Goal: Check status: Check status

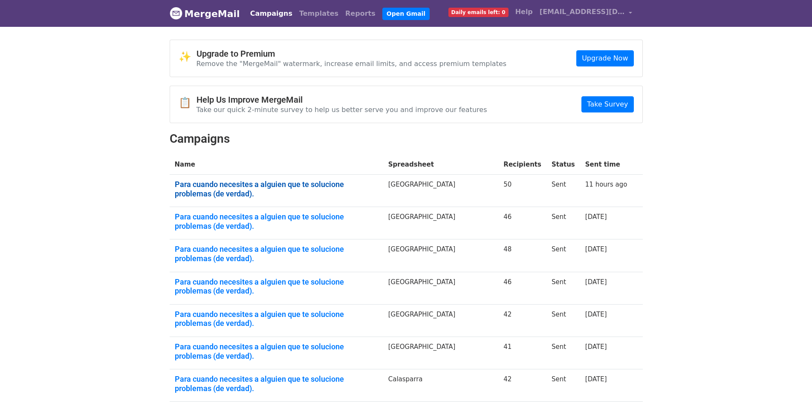
click at [333, 184] on link "Para cuando necesites a alguien que te solucione problemas (de verdad)." at bounding box center [276, 189] width 203 height 18
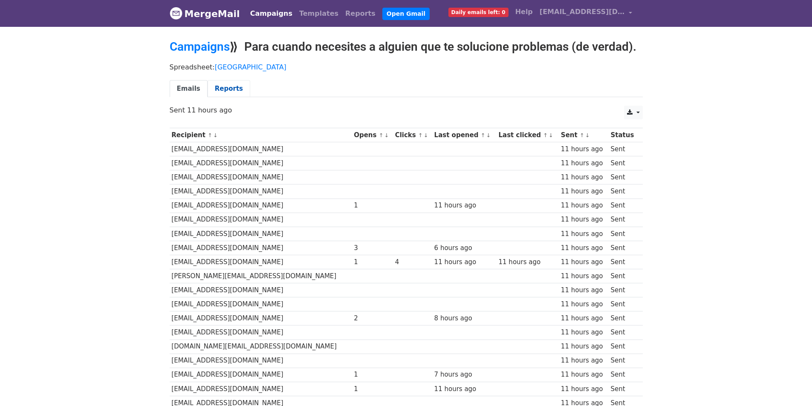
click at [219, 81] on link "Reports" at bounding box center [229, 88] width 43 height 17
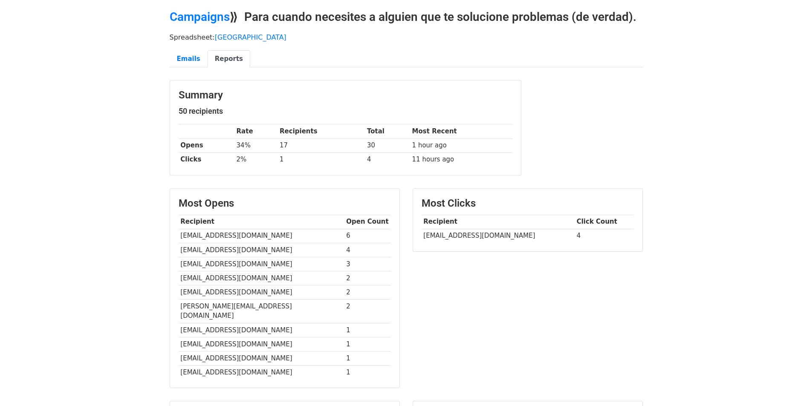
scroll to position [28, 0]
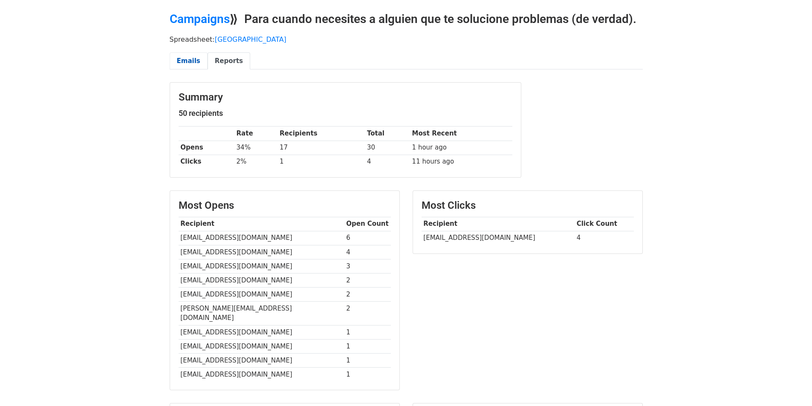
click at [197, 62] on link "Emails" at bounding box center [189, 60] width 38 height 17
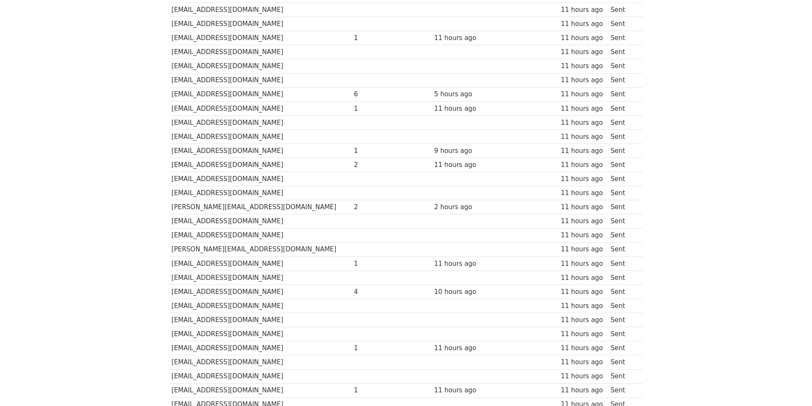
scroll to position [517, 0]
